Goal: Task Accomplishment & Management: Manage account settings

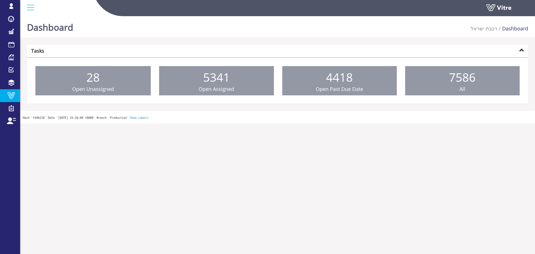
drag, startPoint x: 0, startPoint y: 0, endPoint x: 17, endPoint y: 98, distance: 99.6
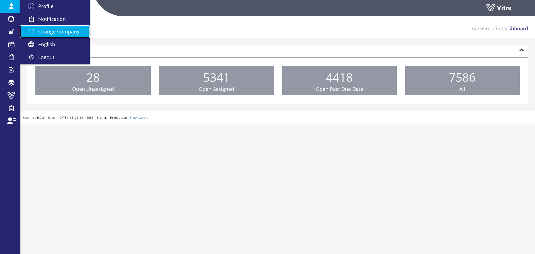
click at [53, 31] on span "Change Company" at bounding box center [58, 31] width 41 height 7
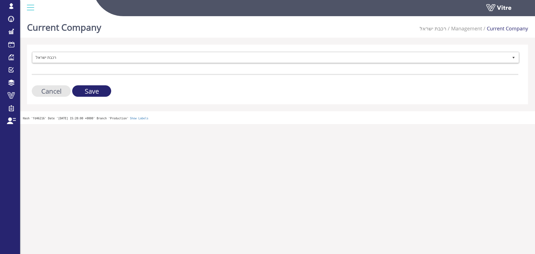
click at [54, 66] on form "רכבת [PERSON_NAME] 335 Cancel Save" at bounding box center [275, 74] width 487 height 45
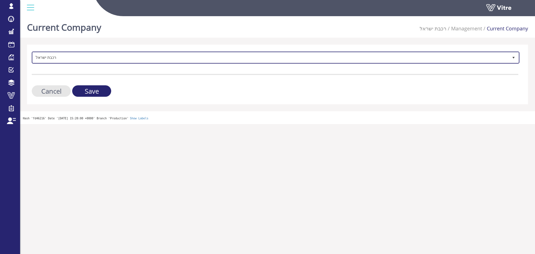
click at [56, 61] on span "רכבת ישראל" at bounding box center [271, 57] width 476 height 10
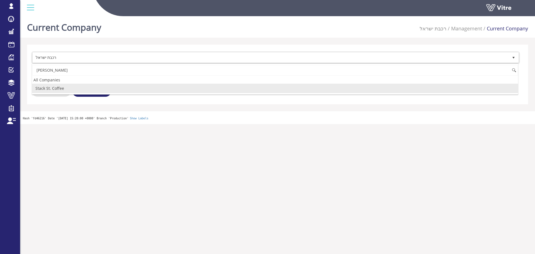
click at [54, 89] on li "Stack St. Coffee" at bounding box center [275, 88] width 486 height 9
type input "stac"
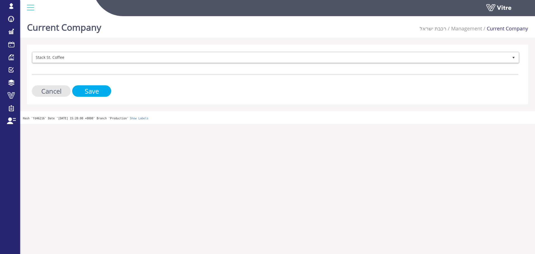
click at [78, 90] on input "Save" at bounding box center [91, 90] width 39 height 11
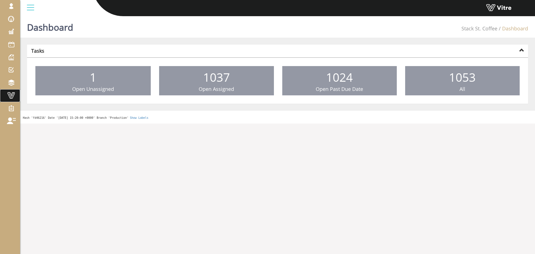
drag, startPoint x: 0, startPoint y: 0, endPoint x: 30, endPoint y: 86, distance: 91.1
drag, startPoint x: 10, startPoint y: 96, endPoint x: 13, endPoint y: 95, distance: 3.3
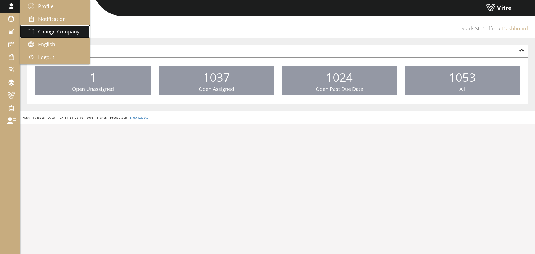
click at [40, 29] on span "Change Company" at bounding box center [58, 31] width 41 height 7
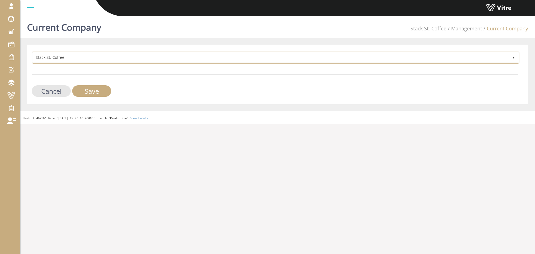
click at [124, 58] on span "Stack St. Coffee" at bounding box center [271, 57] width 476 height 10
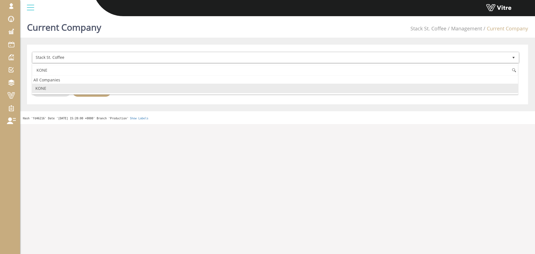
click at [110, 87] on li "KONE" at bounding box center [275, 88] width 486 height 9
type input "KONE"
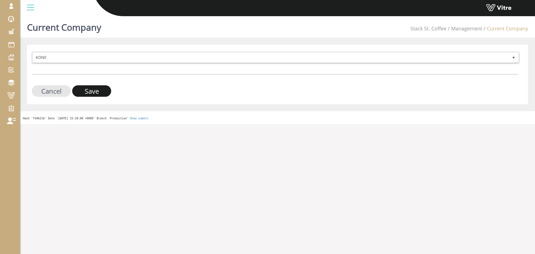
click at [102, 91] on input "Save" at bounding box center [91, 90] width 39 height 11
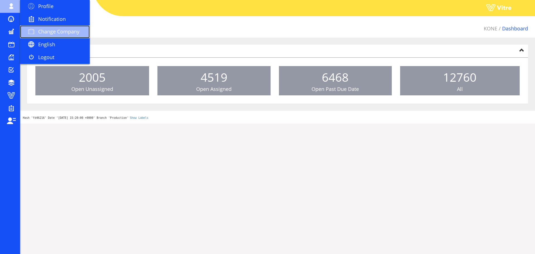
click at [50, 30] on span "Change Company" at bounding box center [58, 31] width 41 height 7
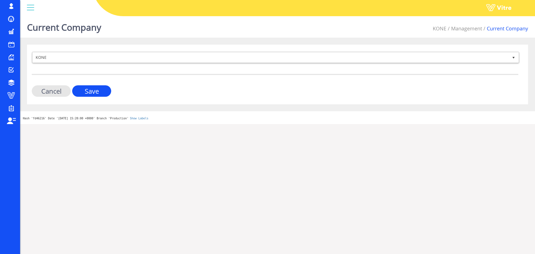
click at [124, 62] on span "KONE 223" at bounding box center [276, 58] width 488 height 12
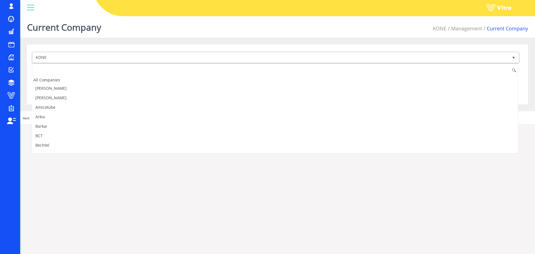
scroll to position [283, 0]
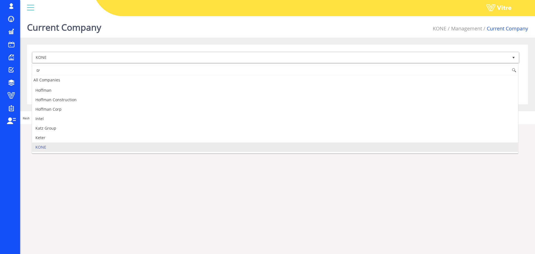
type input "י"
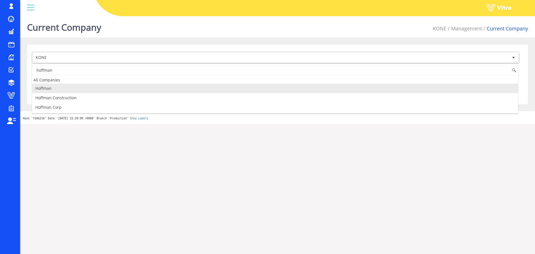
click at [78, 92] on li "Hoffman" at bounding box center [275, 88] width 486 height 9
type input "hoffman"
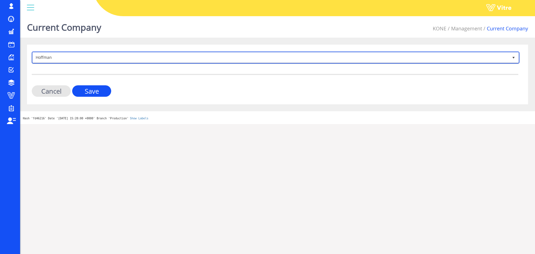
click at [77, 57] on span "Hoffman" at bounding box center [271, 57] width 476 height 10
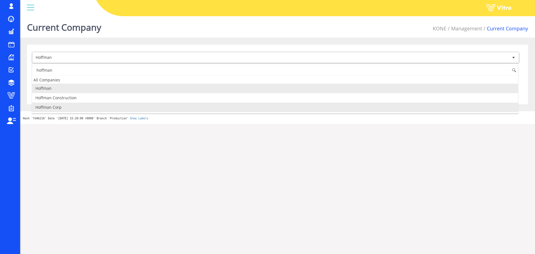
click at [74, 106] on li "Hoffman Corp" at bounding box center [275, 107] width 486 height 9
type input "hoffman"
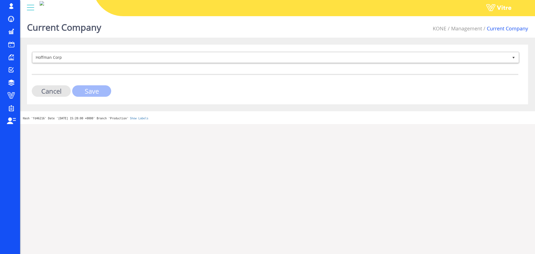
click at [98, 94] on input "Save" at bounding box center [91, 90] width 39 height 11
